Goal: Task Accomplishment & Management: Complete application form

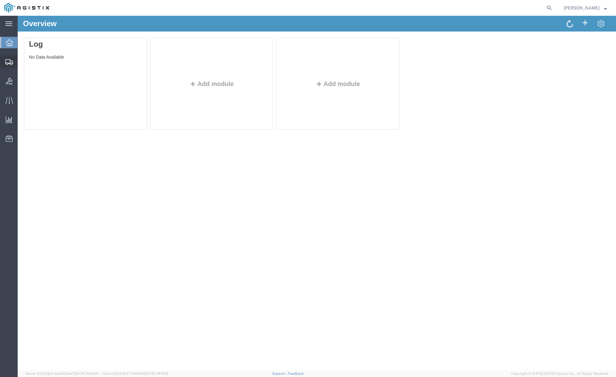
click at [0, 0] on span "Create Shipment" at bounding box center [0, 0] width 0 height 0
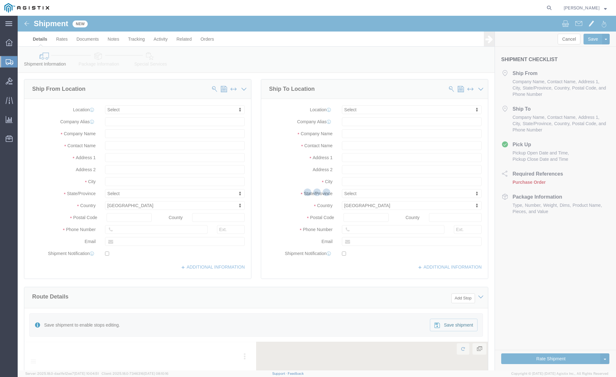
select select
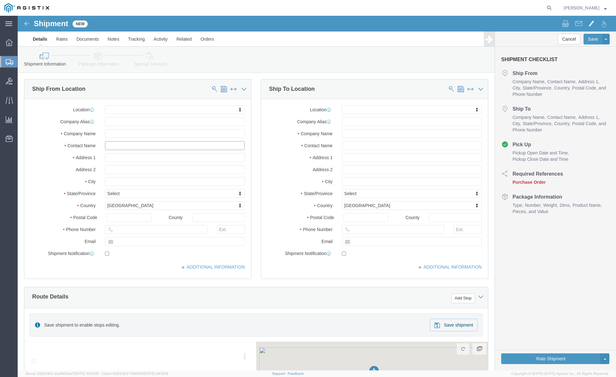
click input "text"
type input "all"
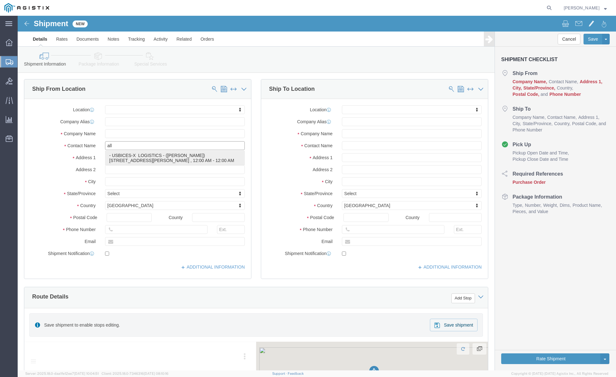
click p "- USBICES-X LOGISTICS - ([PERSON_NAME]) [STREET_ADDRESS], Room 125, [PERSON_NAM…"
select select "VA"
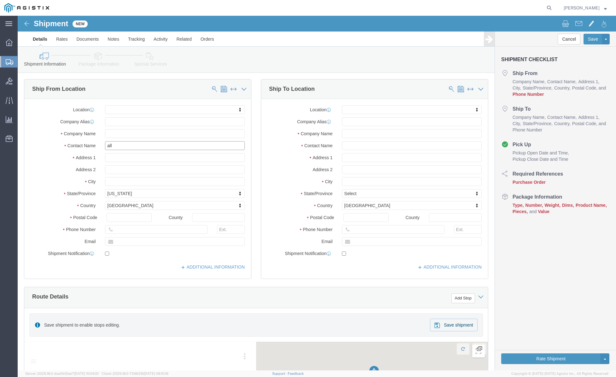
type input "[PERSON_NAME]"
click input "text"
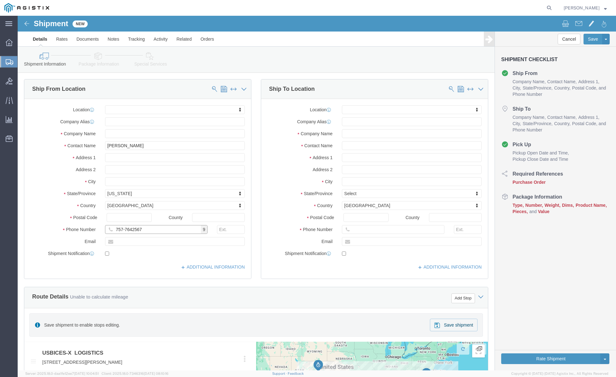
type input "757-7642567"
click input "text"
type input "[PERSON_NAME][EMAIL_ADDRESS][DOMAIN_NAME]"
click span
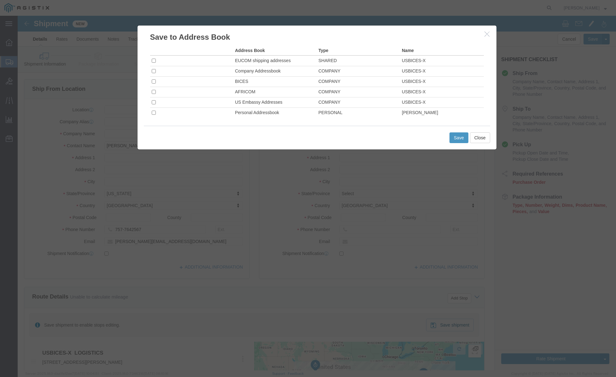
click td "PERSONAL"
click input "checkbox"
checkbox input "true"
click button "Save"
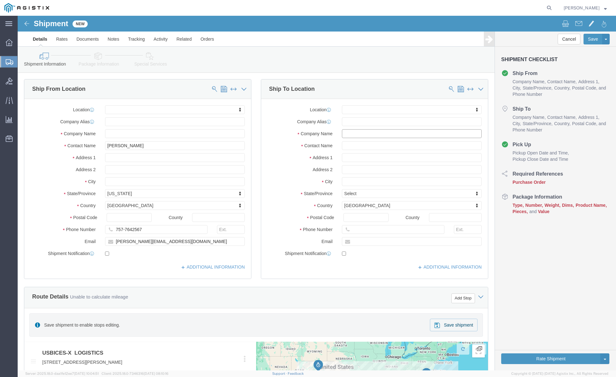
click input "text"
type input "all"
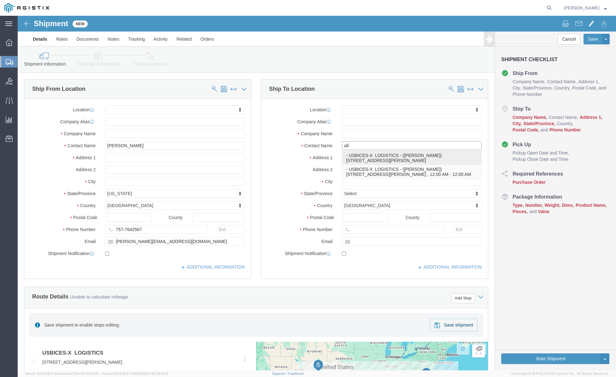
click p "- USBICES-X LOGISTICS - ([PERSON_NAME]) [STREET_ADDRESS], Room 125, [PERSON_NAM…"
select select "VA"
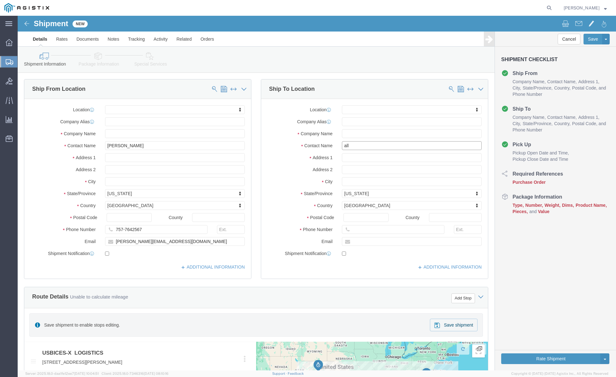
type input "[PERSON_NAME]"
drag, startPoint x: 400, startPoint y: 117, endPoint x: 325, endPoint y: 117, distance: 74.8
click div "Company Name"
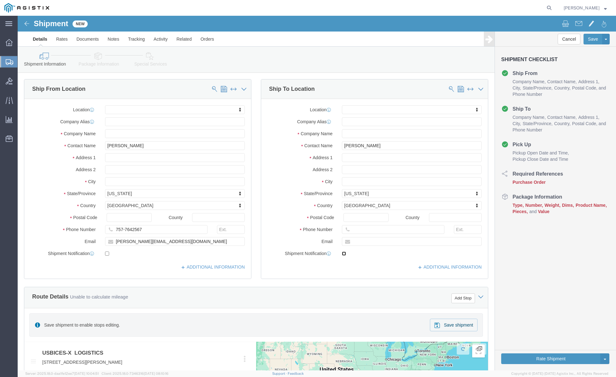
click input "checkbox"
checkbox input "false"
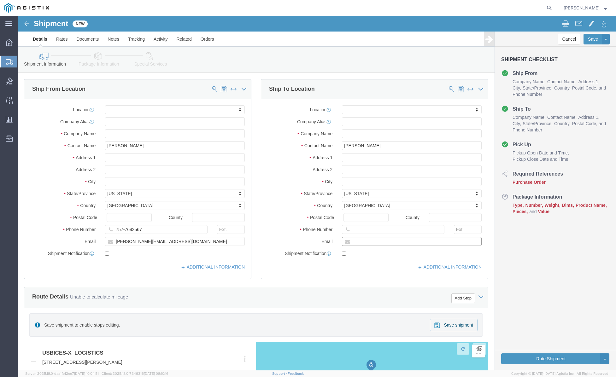
drag, startPoint x: 403, startPoint y: 226, endPoint x: 281, endPoint y: 223, distance: 122.4
click div "Email"
type input "[PERSON_NAME][EMAIL_ADDRESS][DOMAIN_NAME]"
drag, startPoint x: 377, startPoint y: 214, endPoint x: 365, endPoint y: 214, distance: 11.7
click div "Phone Number"
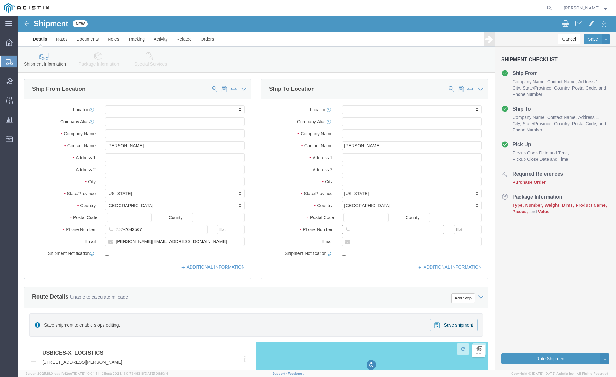
type input "757-7642567"
click div "Postal Code"
type input "23665"
click body "Shipment New Details Rates Documents Notes Tracking Activity Related Orders Can…"
click div "Location My Profile Location Master Location [GEOGRAPHIC_DATA] TM [GEOGRAPHIC_D…"
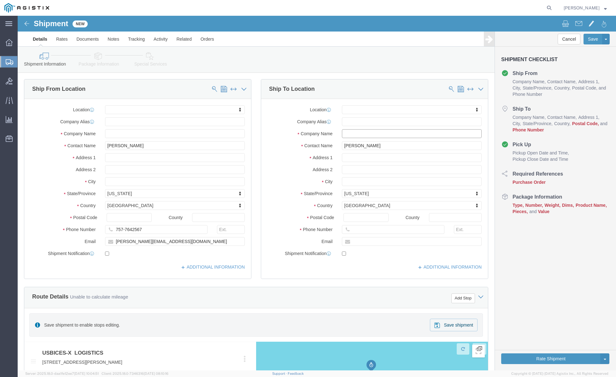
type input "USBICES-X LOGISTICS"
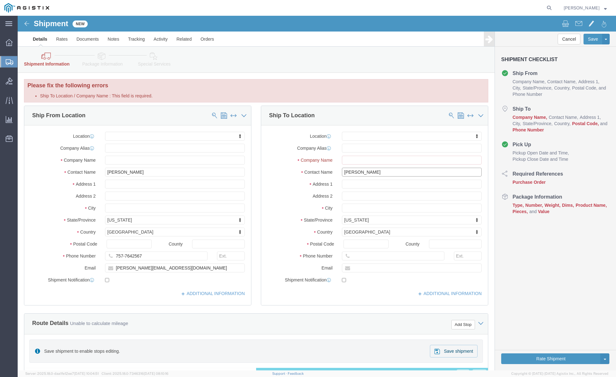
drag, startPoint x: 360, startPoint y: 155, endPoint x: 314, endPoint y: 155, distance: 46.4
click div "Contact Name [PERSON_NAME] all"
click div "Address 1"
type input "[STREET_ADDRESS]"
drag, startPoint x: 381, startPoint y: 180, endPoint x: 241, endPoint y: 179, distance: 140.1
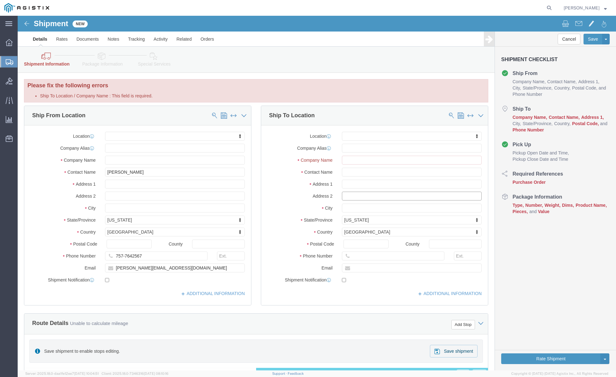
click input "text"
type input "Building 338, Room 125"
drag, startPoint x: 363, startPoint y: 192, endPoint x: 338, endPoint y: 192, distance: 25.6
click div "City"
type input "[PERSON_NAME][GEOGRAPHIC_DATA]"
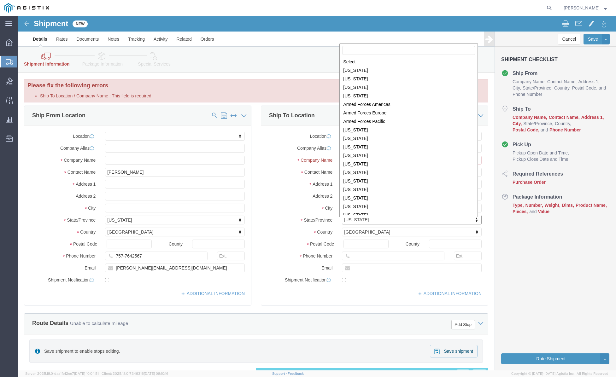
click body "Shipment New Details Rates Documents Notes Tracking Activity Related Orders Can…"
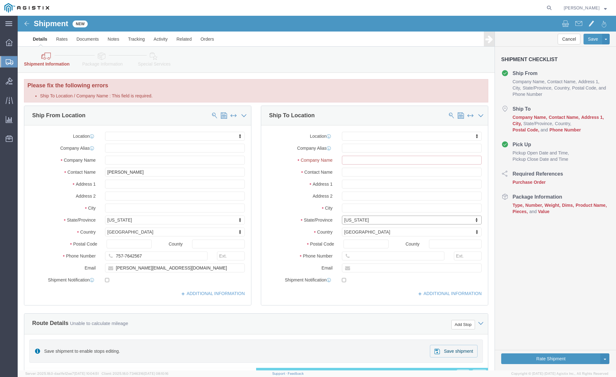
click input "Ship To Location / Company Name : This field is required."
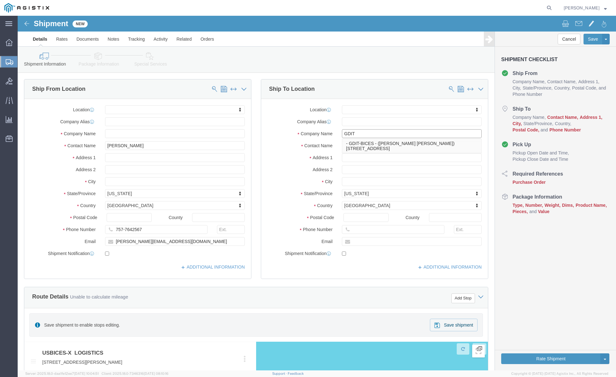
type input "GDIT"
click div "Postal Code"
click input "text"
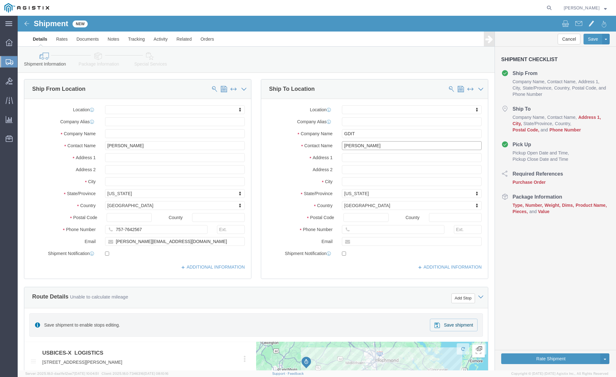
type input "[PERSON_NAME]"
click input "text"
paste input "[STREET_ADDRESS]"
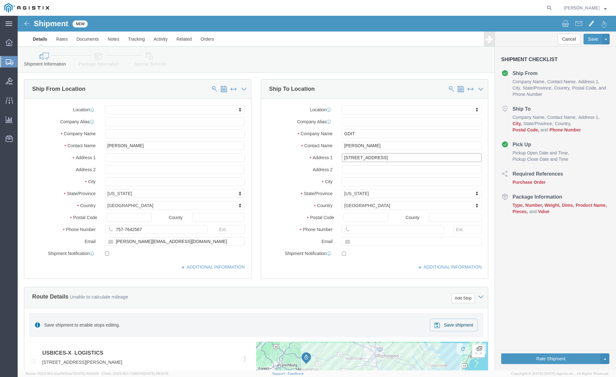
type input "[STREET_ADDRESS]"
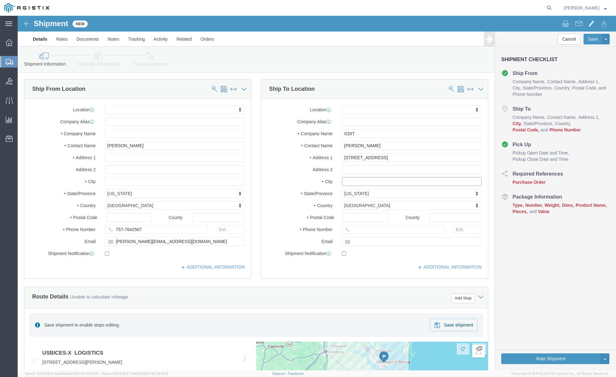
click input "text"
paste input "Riverview"
type input "Riverview"
click body "Shipment New Details Rates Documents Notes Tracking Activity Related Orders Can…"
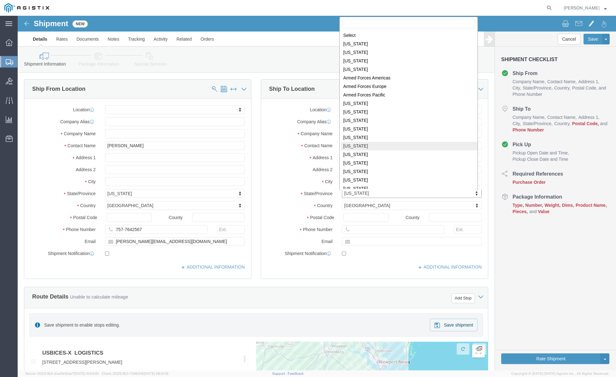
select select "FL"
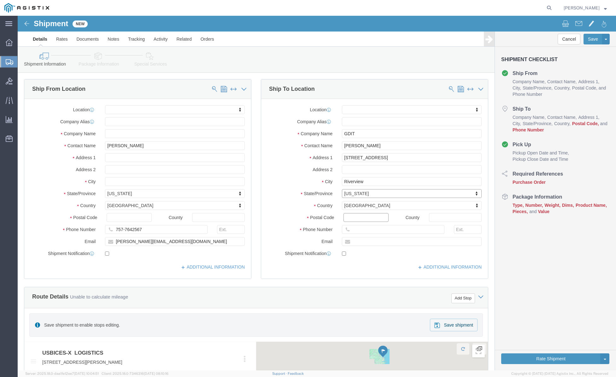
click input "Postal Code"
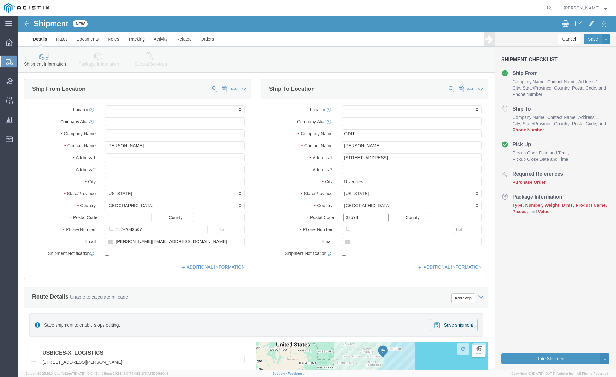
type input "33578"
click input "text"
paste input "8135593355"
type input "8135593355"
click div "ADDITIONAL INFORMATION"
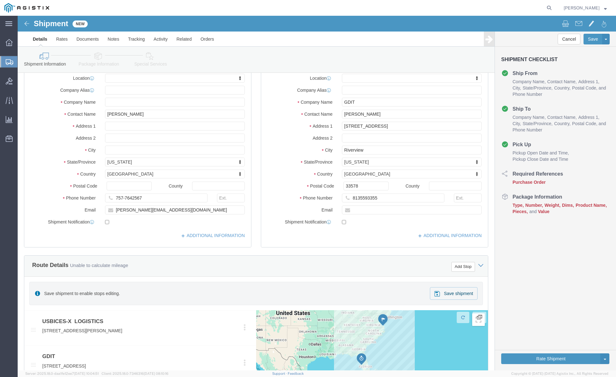
scroll to position [284, 0]
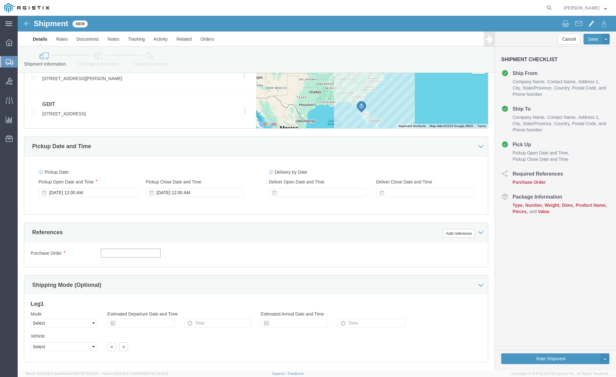
click input "text"
type input "GDIT-38023"
click button "Continue"
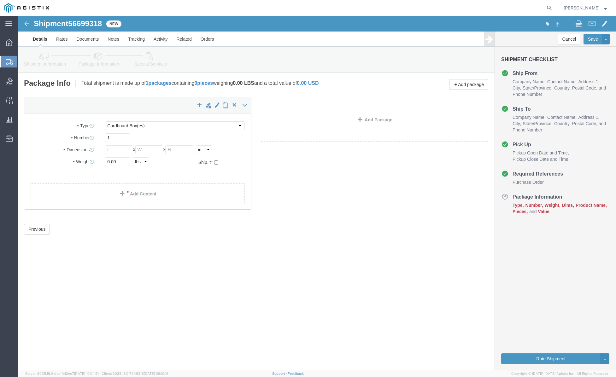
click div "Shipment 56699318 New Details Rates Documents Notes Tracking Activity Related O…"
select select "ENV"
type input "9.50"
type input "12.50"
type input "0.25"
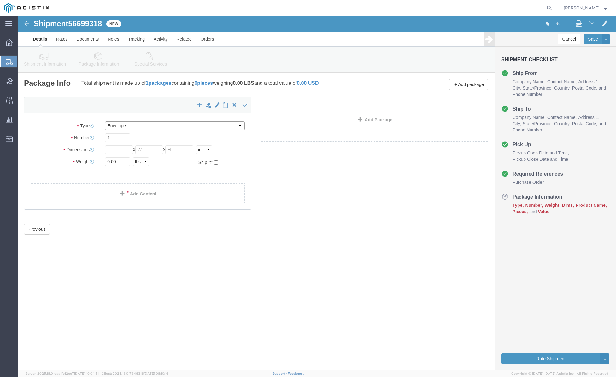
type input "1"
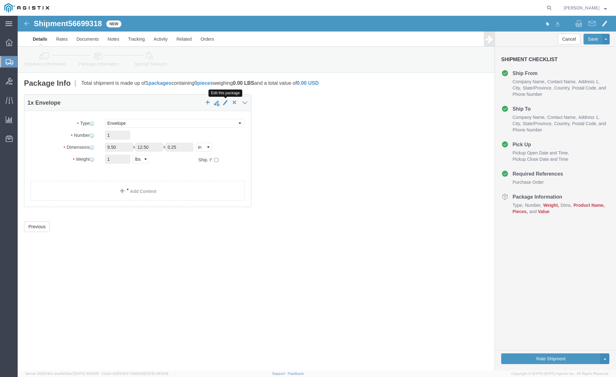
click span "button"
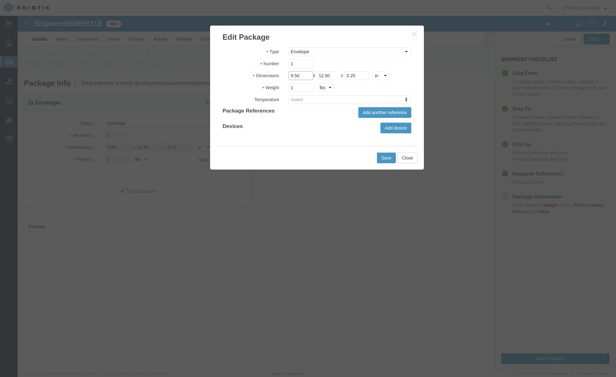
click fieldset "Dimensions Length 9.50 x Width 12.50 x Height 0.25 cm ft in"
type input "7"
click div "Length 7 x Width 12.50 x Height 0.25 cm ft in"
type input "5"
click input "0.25"
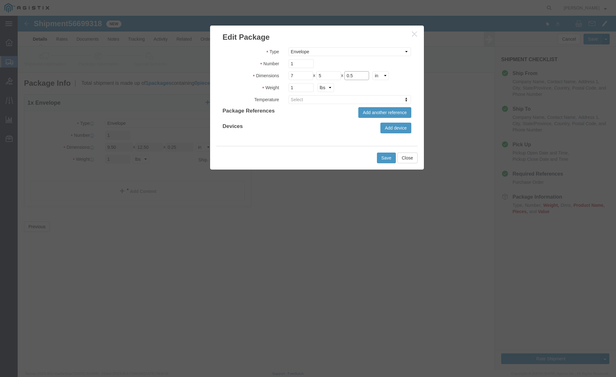
click input "0.5"
type input "0.25"
click body "Shipment 56699318 New Details Rates Documents Notes Tracking Activity Related O…"
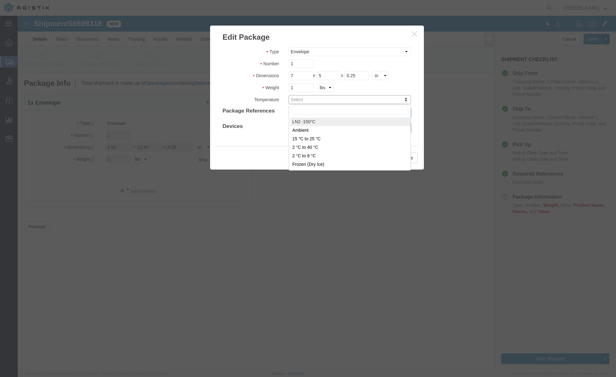
click body "Shipment 56699318 New Details Rates Documents Notes Tracking Activity Related O…"
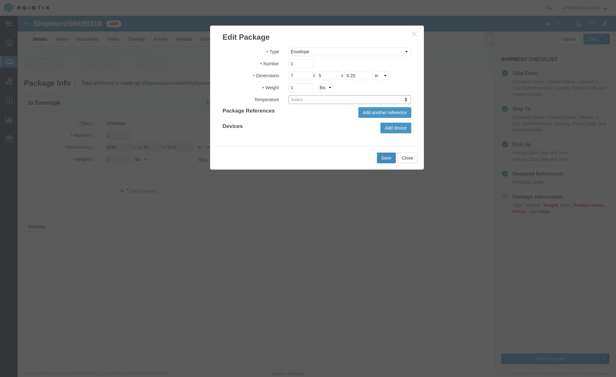
click button "Save"
type input "7"
type input "5"
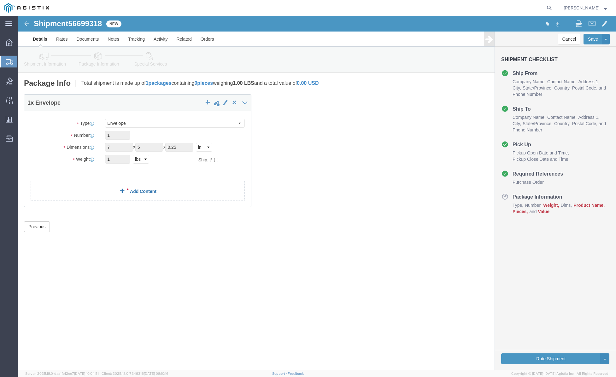
click link "Add Content"
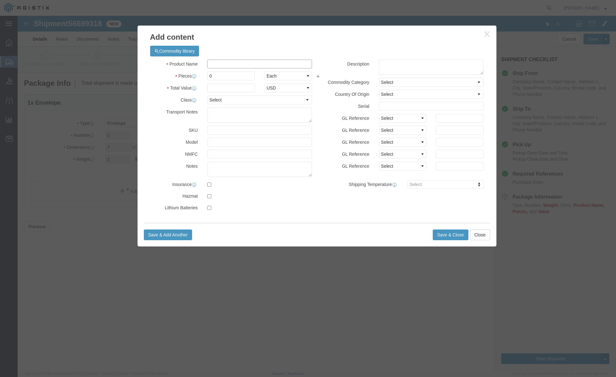
click input "text"
type input "rsa to"
click td "Model:"
select select
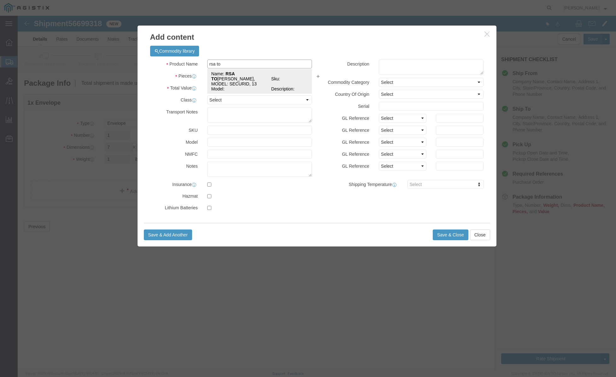
type textarea "Vendor=DHL;Vendor Svc=Express Worldwide"
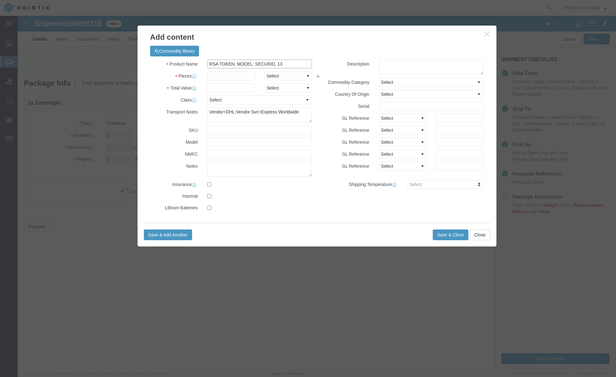
type input "RSA TOKEN, MODEL: SECURID, 13"
click input "text"
type input "1"
click input "text"
type input "138"
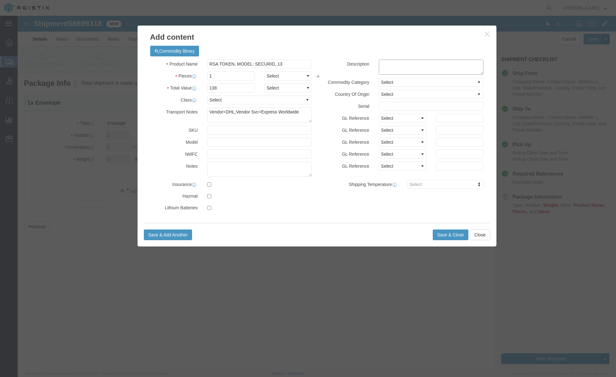
click textarea
type textarea "RSA Token"
click input "text"
type input "443505214"
click button "Save & Close"
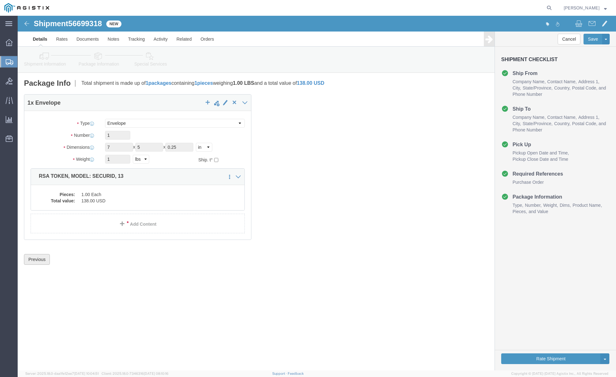
click button "Previous"
click link "Details"
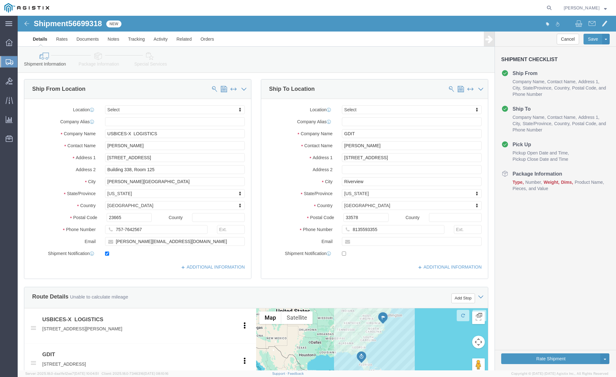
click div "[DATE] 9:30 AM"
click input "2:30 AM"
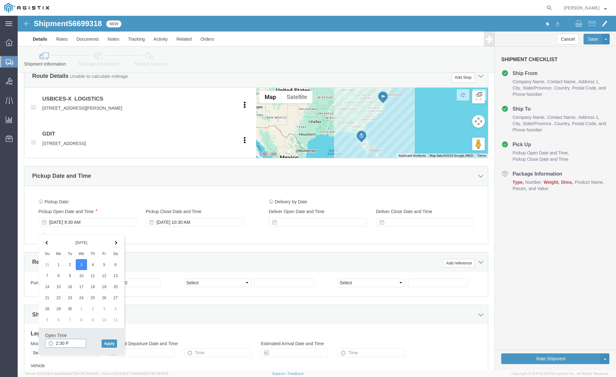
type input "2:30 PM"
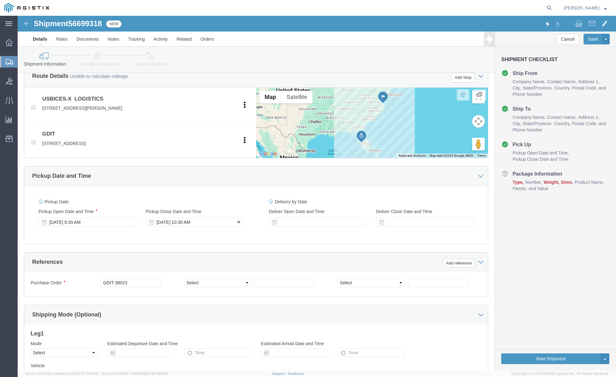
click div "[DATE] 10:30 AM"
click input "4:30 AM"
type input "4:30 PM"
click div
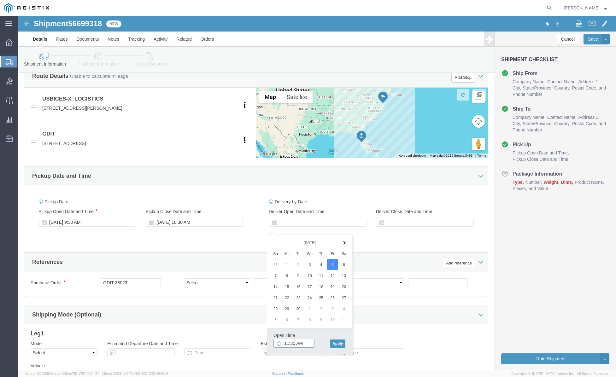
click input "11:30 AM"
type input "9:30 AM"
click input "9:30 AM"
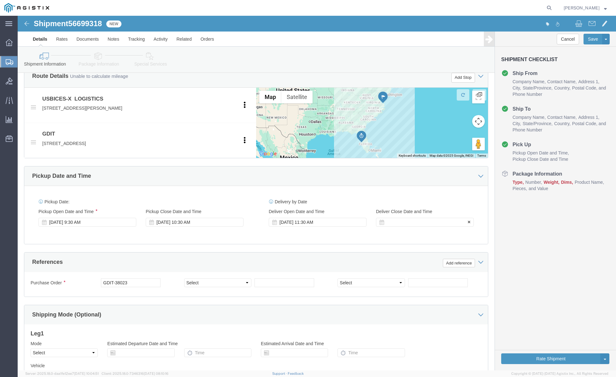
click div
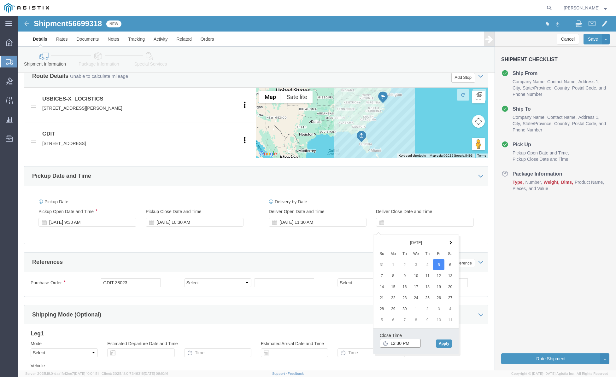
type input "3:30 PM"
click button "Apply"
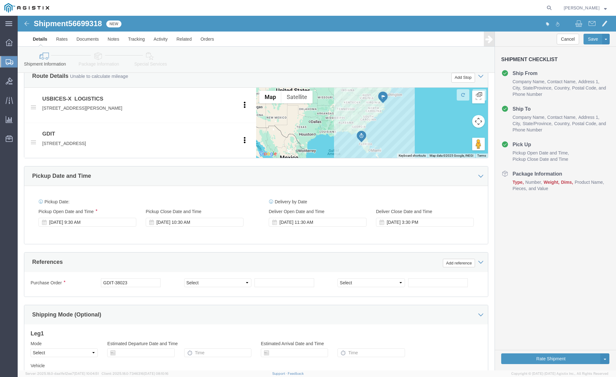
click button "Continue"
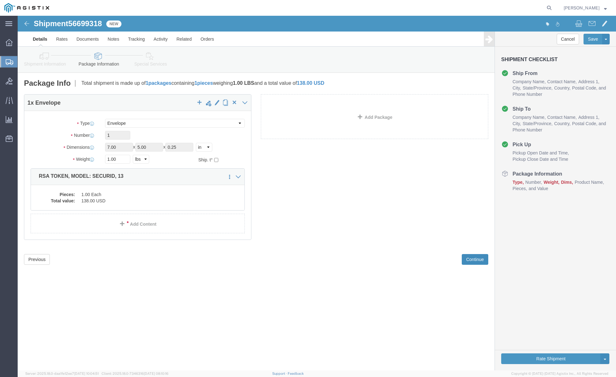
scroll to position [0, 0]
click div "1"
click div "Shipment 56699318 New Details Rates Documents Notes Tracking Activity Related O…"
click div "Previous Continue"
click button "Continue"
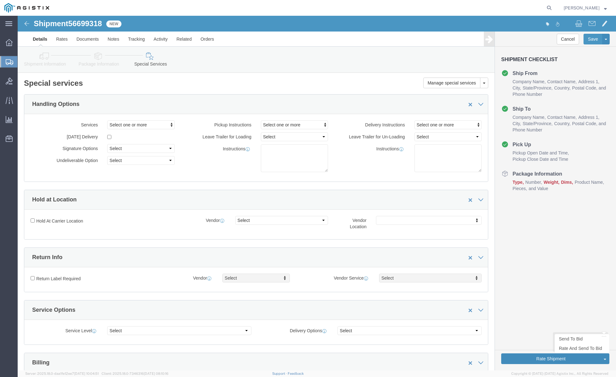
click button "Rate Shipment"
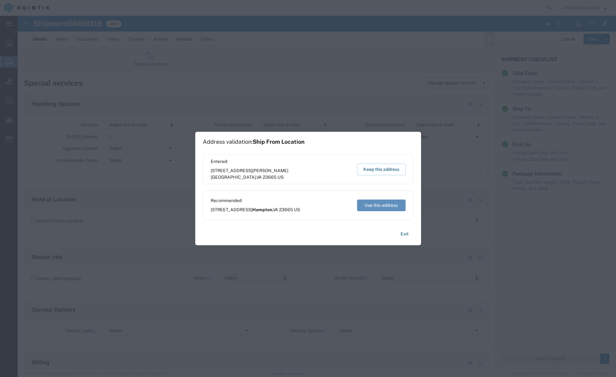
click at [373, 205] on button "Use this address" at bounding box center [381, 206] width 49 height 12
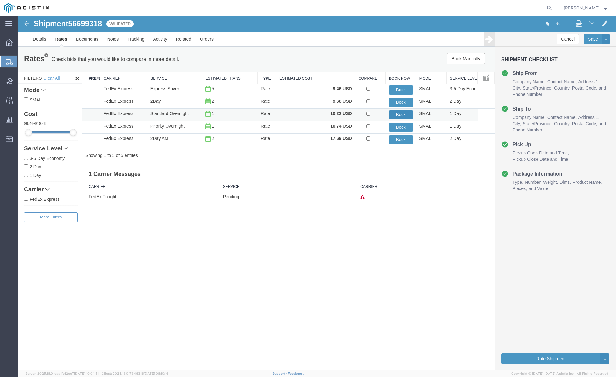
click at [400, 114] on button "Book" at bounding box center [401, 114] width 24 height 9
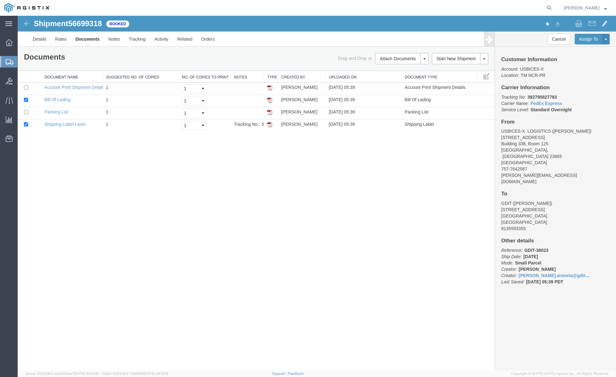
click at [0, 0] on span "Create Shipment" at bounding box center [0, 0] width 0 height 0
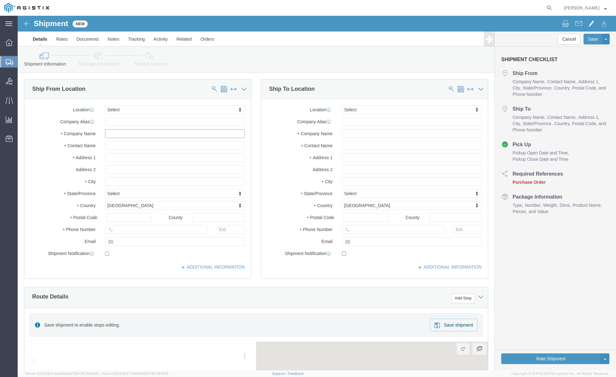
click input "text"
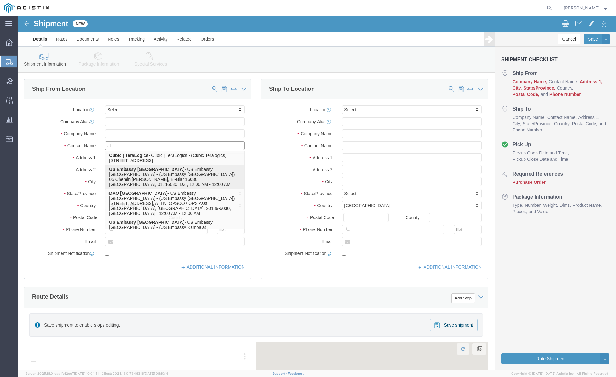
type input "all"
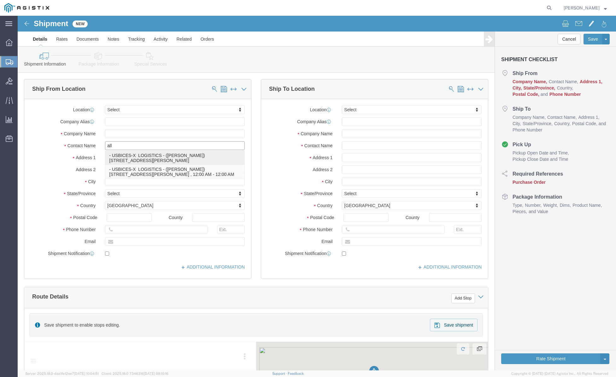
click p "- USBICES-X LOGISTICS - ([PERSON_NAME]) [STREET_ADDRESS], Room 125, [PERSON_NAM…"
select select "VA"
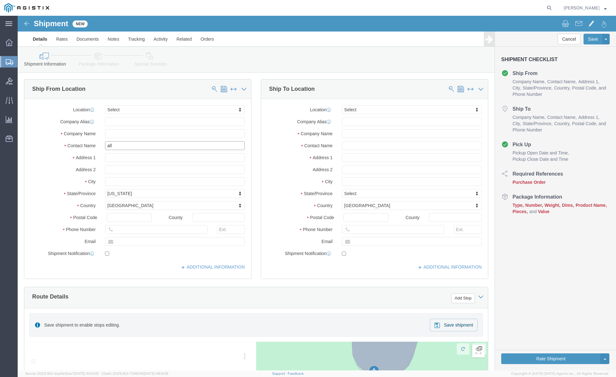
type input "[PERSON_NAME]"
click input "text"
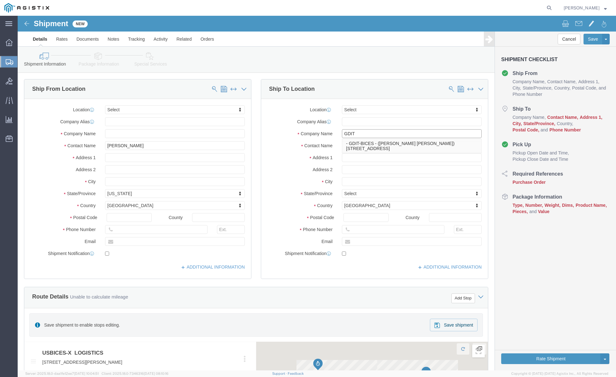
type input "GDIT"
click input "text"
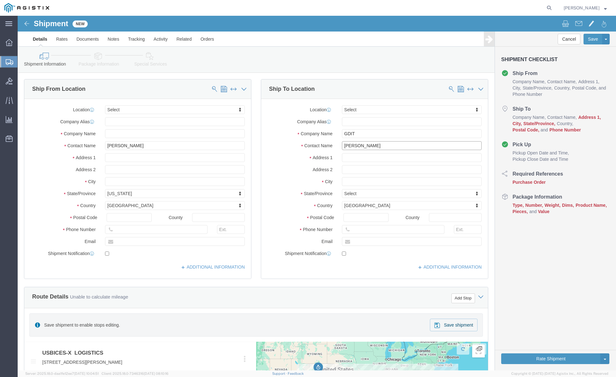
type input "[PERSON_NAME]"
click input "text"
paste input "[STREET_ADDRESS]"
type input "[STREET_ADDRESS]"
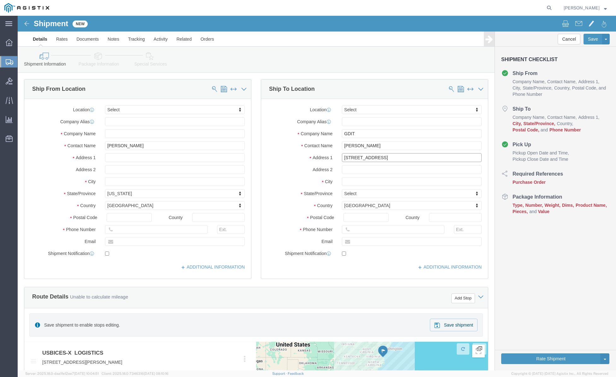
click input "text"
paste input "Ruskin"
type input "Ruskin"
click body "Shipment New Details Rates Documents Notes Tracking Activity Related Orders Can…"
click input "Postal Code"
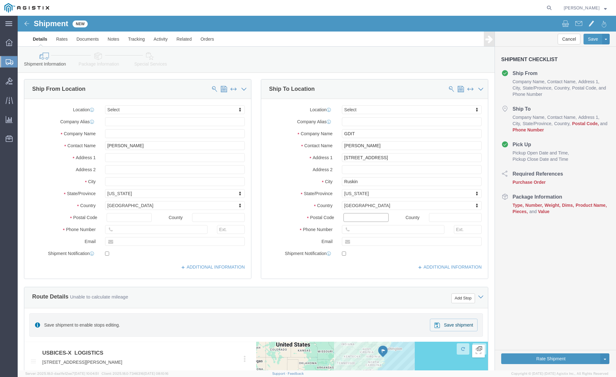
click input "Postal Code"
type input "33573"
click label "Phone Number"
click input "text"
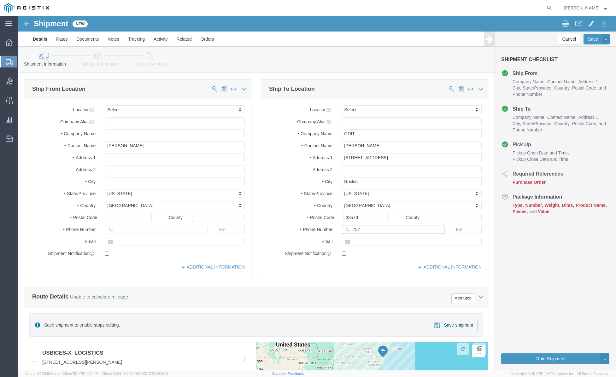
click input "757"
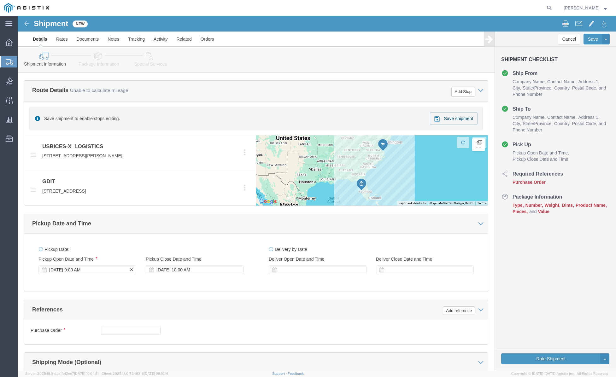
type input "7577647122"
click div "[DATE] 9:00 AM"
click div "Pickup Date: Pickup Start Date Pickup Start Time Pickup Open Date and Time [DAT…"
click div "[DATE] 9:00 AM"
click input "9:00 AM"
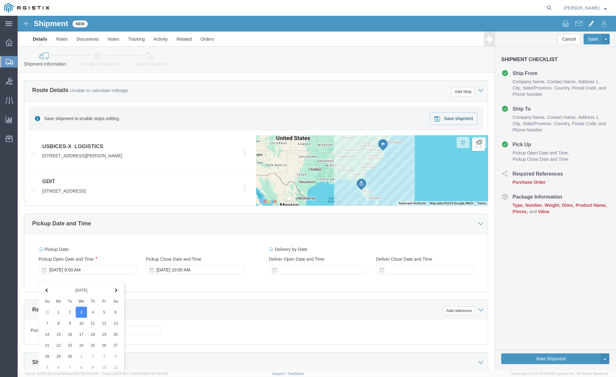
click input "2:00 AM"
type input "2:00 PM"
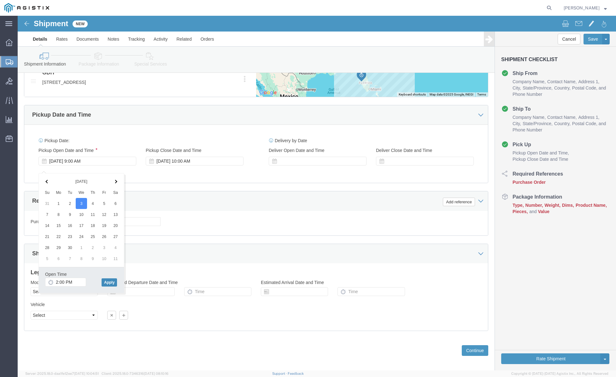
click button "Apply"
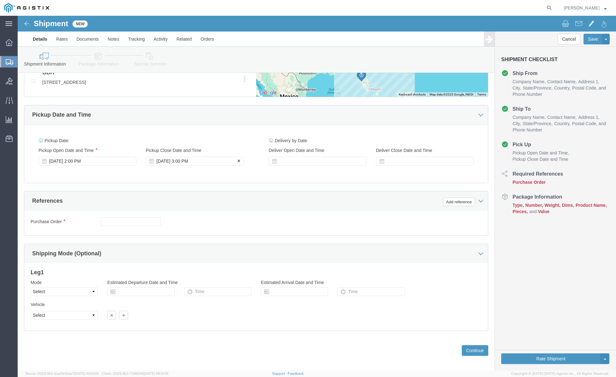
click div "[DATE] 3:00 PM"
type input "4:00 PM"
click button "Apply"
click div
click input "5:00 PM"
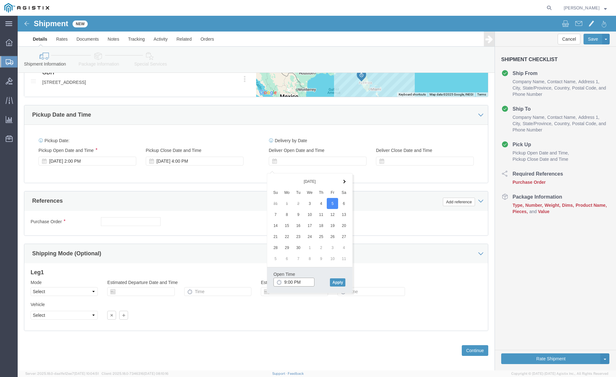
click input "9:00 PM"
type input "9:00 AM"
click button "Apply"
click div
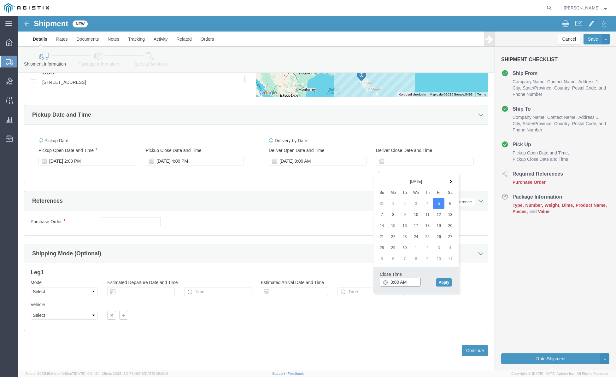
scroll to position [284, 0]
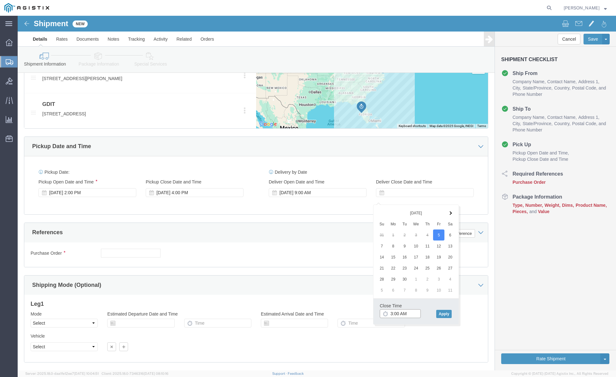
click input "3:00 AM"
type input "3:00 PM"
click button "Apply"
click input "text"
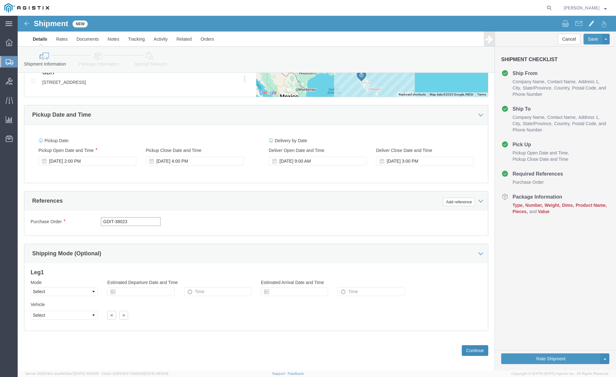
type input "GDIT-38023"
click button "Continue"
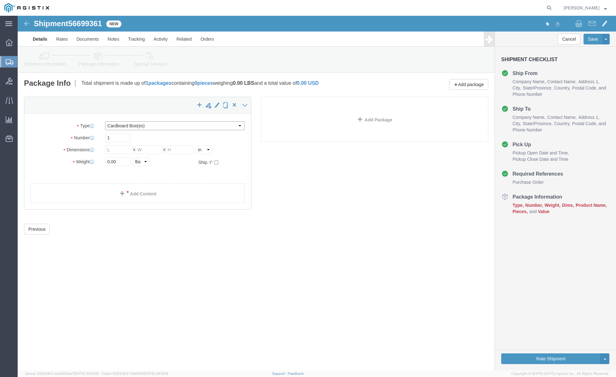
select select "ENV"
type input "9.50"
type input "12.50"
type input "0.25"
type input "1"
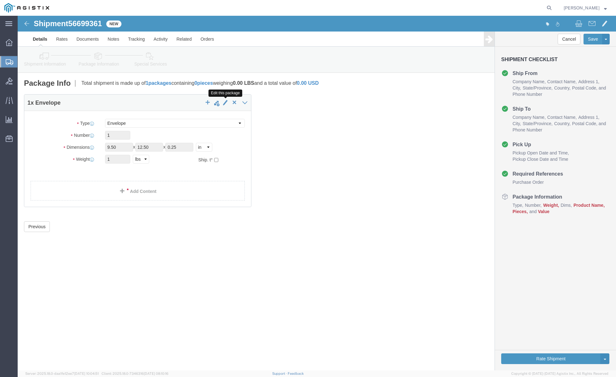
click span "button"
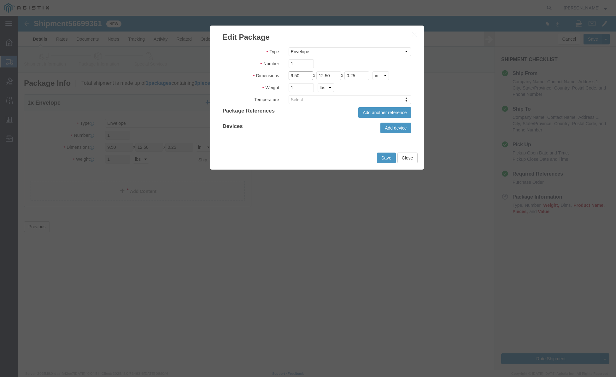
click fieldset "Dimensions Length 9.50 x Width 12.50 x Height 0.25 cm ft in"
type input "7"
type input "5"
click button "Save"
type input "7"
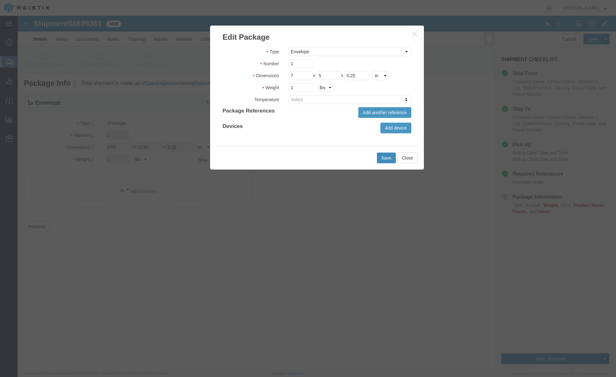
type input "5"
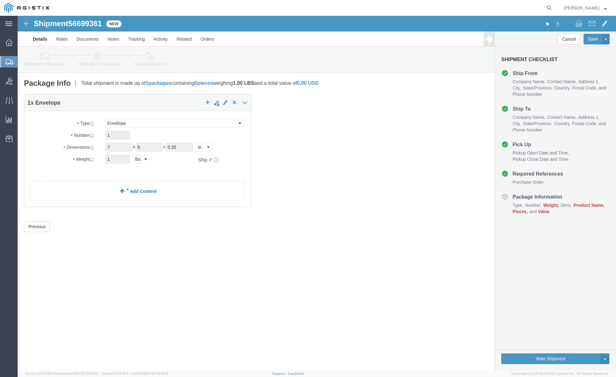
click link "Add Content"
